Goal: Task Accomplishment & Management: Complete application form

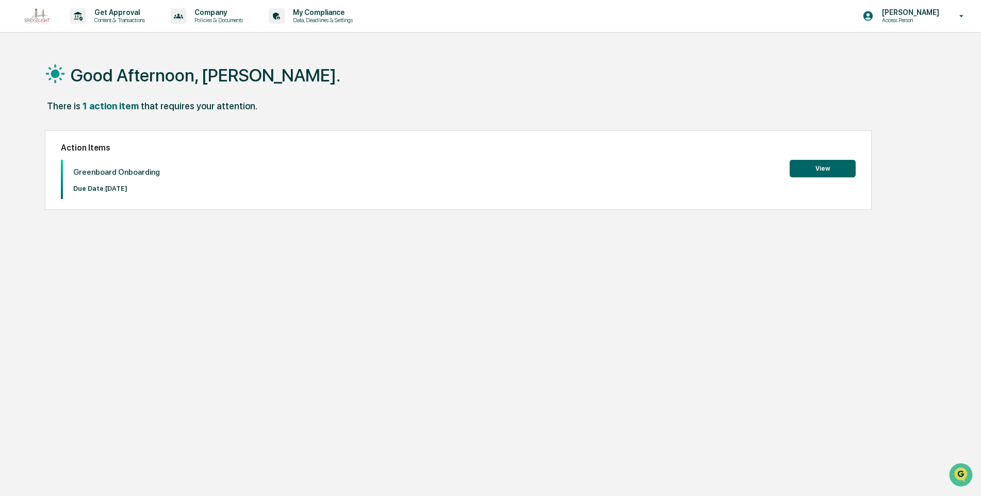
click at [825, 168] on button "View" at bounding box center [823, 169] width 66 height 18
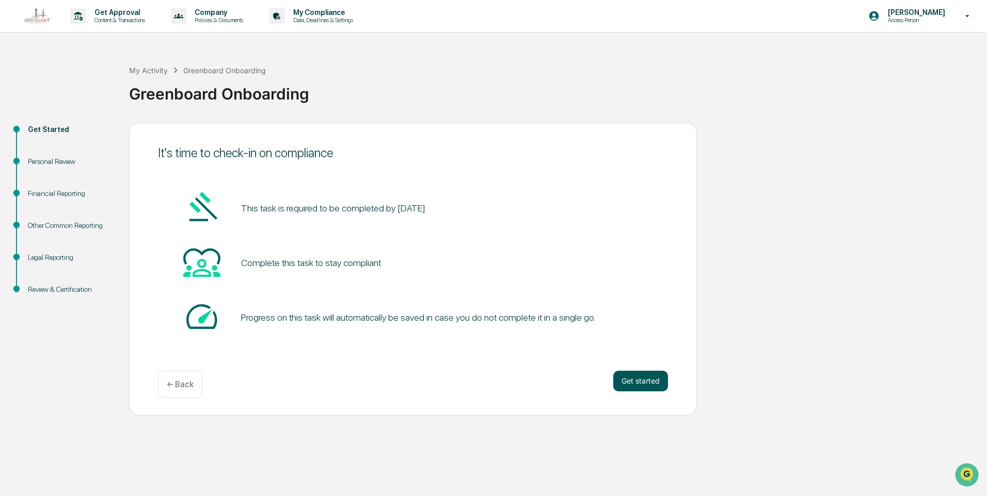
click at [627, 379] on button "Get started" at bounding box center [640, 381] width 55 height 21
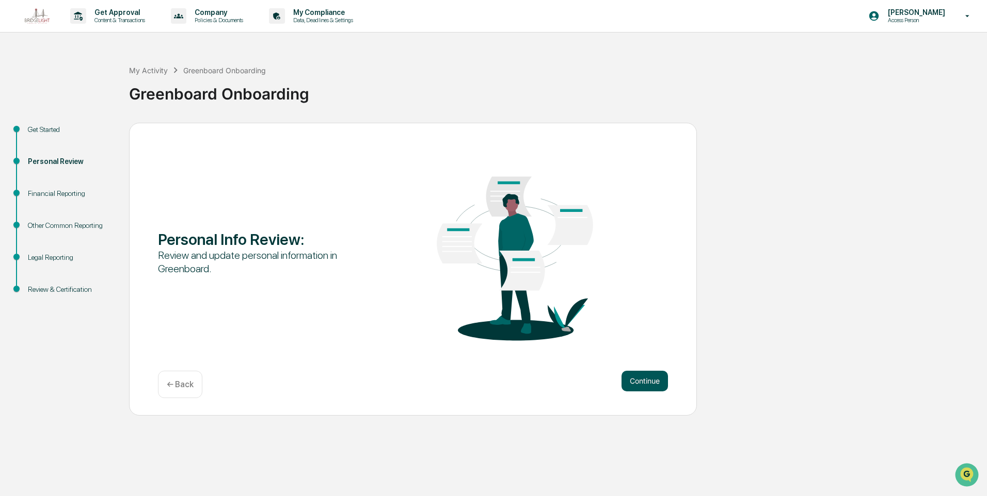
click at [649, 383] on button "Continue" at bounding box center [644, 381] width 46 height 21
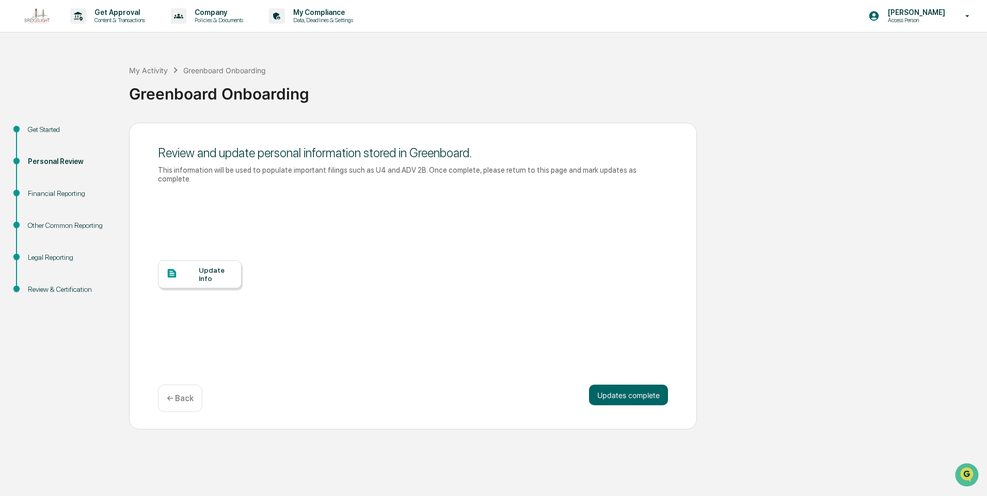
click at [202, 266] on div "Update Info" at bounding box center [216, 274] width 35 height 17
click at [631, 388] on button "Updates complete" at bounding box center [628, 395] width 79 height 21
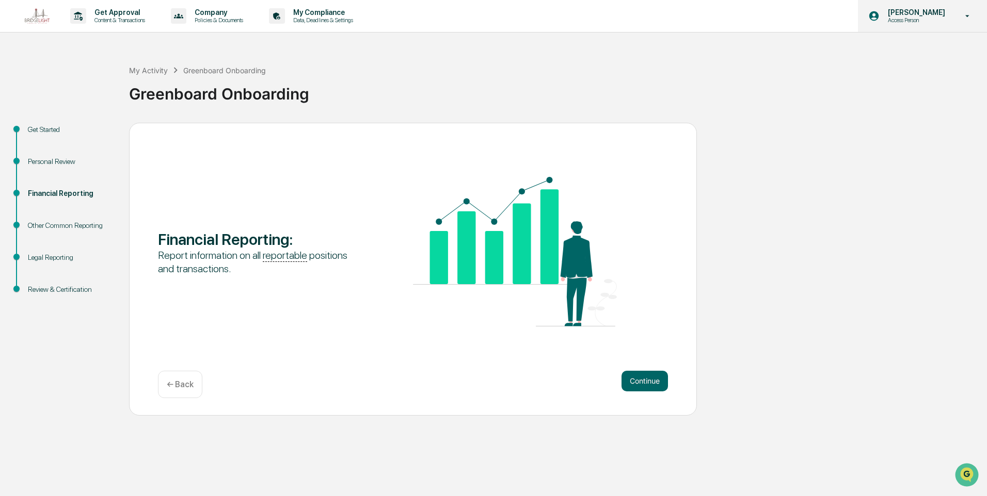
click at [963, 13] on icon at bounding box center [967, 16] width 18 height 10
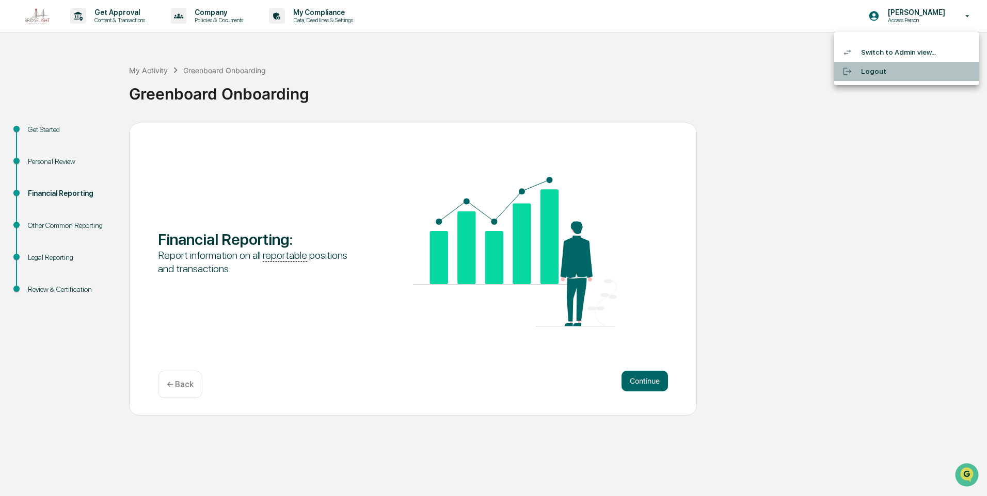
click at [871, 72] on li "Logout" at bounding box center [906, 71] width 144 height 19
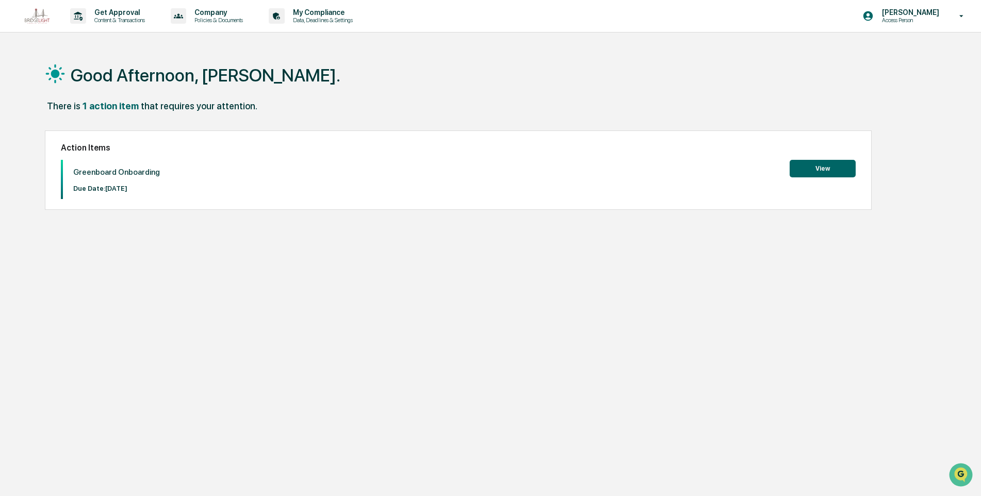
click at [821, 167] on button "View" at bounding box center [823, 169] width 66 height 18
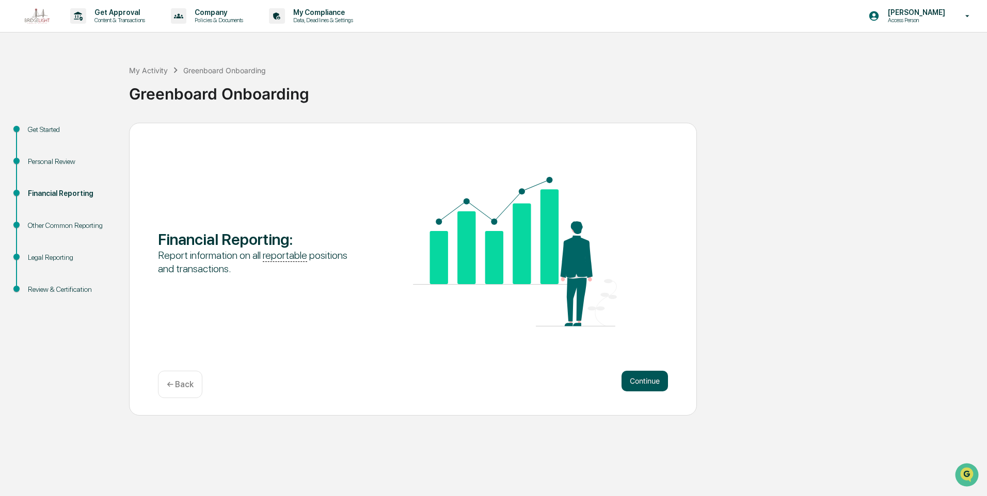
click at [642, 379] on button "Continue" at bounding box center [644, 381] width 46 height 21
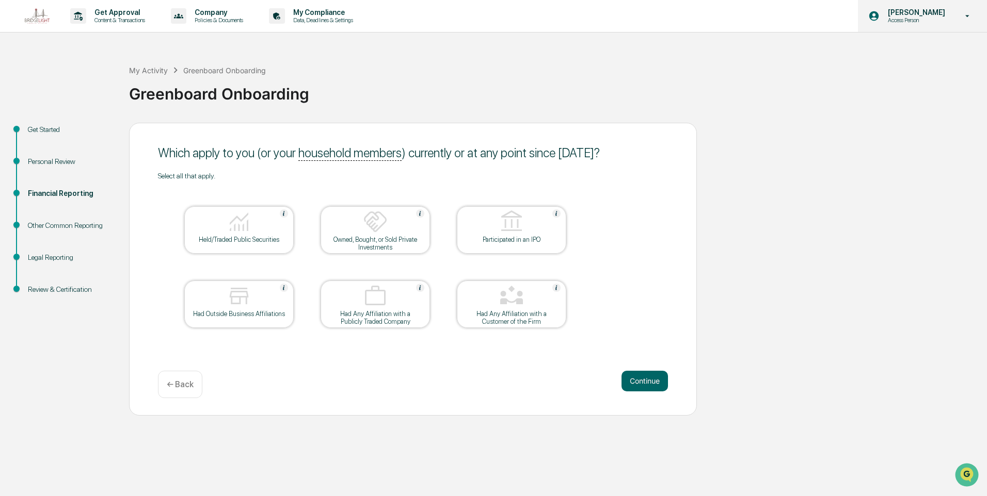
click at [959, 14] on icon at bounding box center [967, 16] width 18 height 10
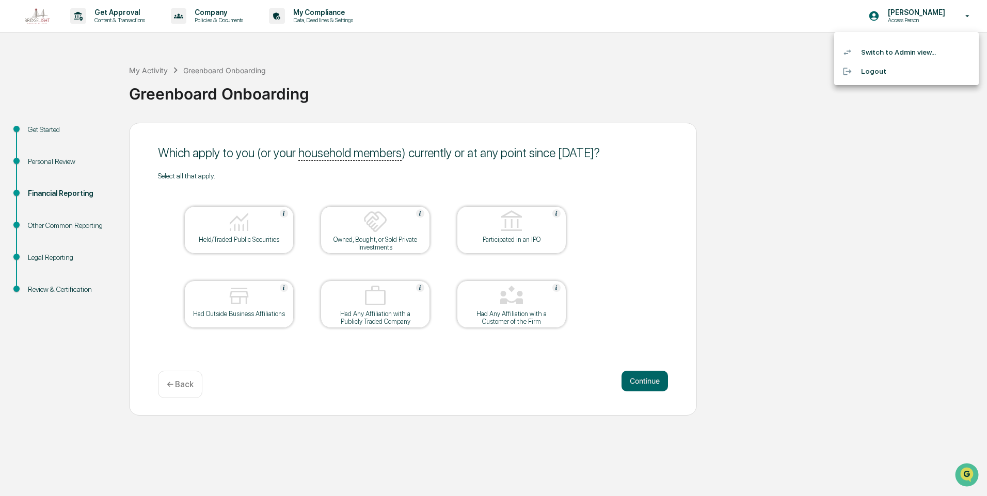
click at [870, 68] on li "Logout" at bounding box center [906, 71] width 144 height 19
